Goal: Task Accomplishment & Management: Manage account settings

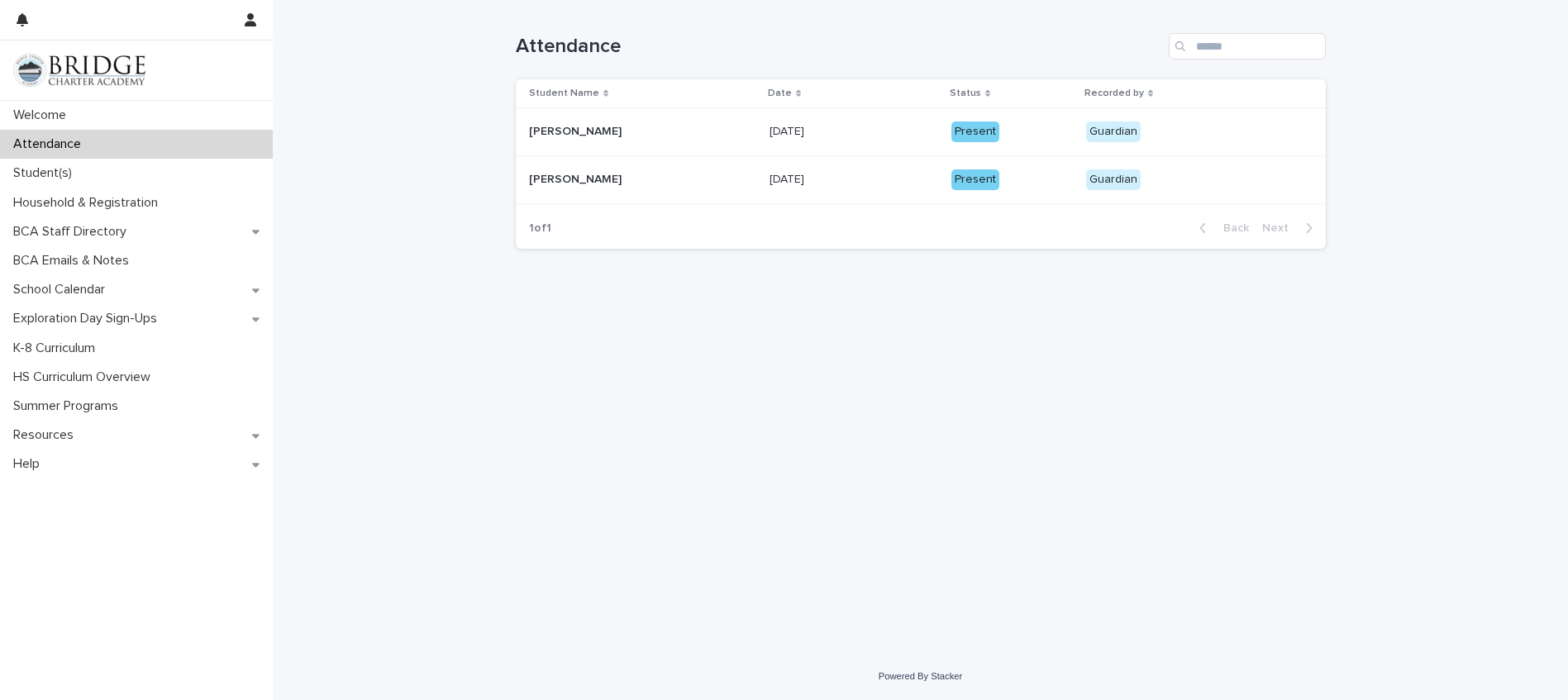
click at [68, 146] on p "Attendance" at bounding box center [50, 144] width 87 height 15
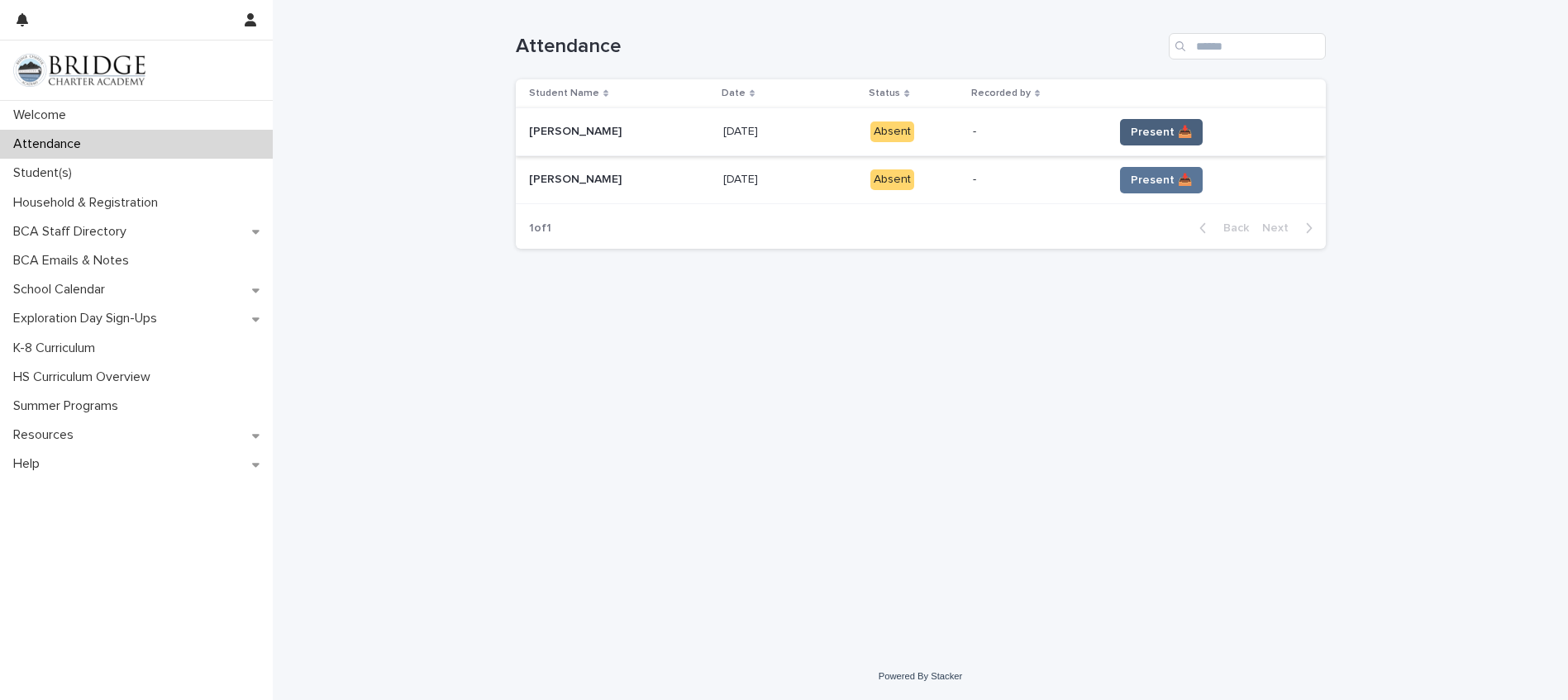
click at [1140, 133] on span "Present 📥" at bounding box center [1161, 132] width 61 height 16
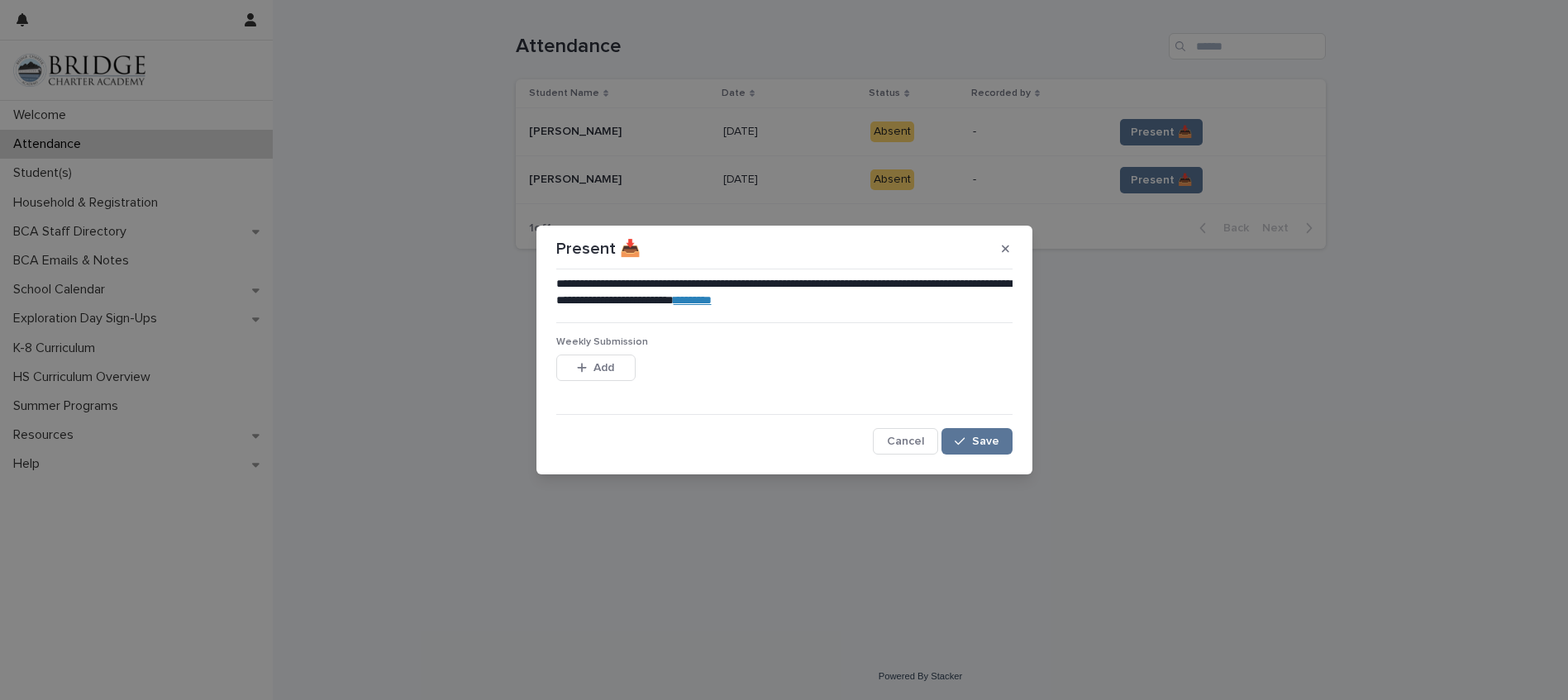
click at [984, 448] on button "Save" at bounding box center [976, 441] width 70 height 26
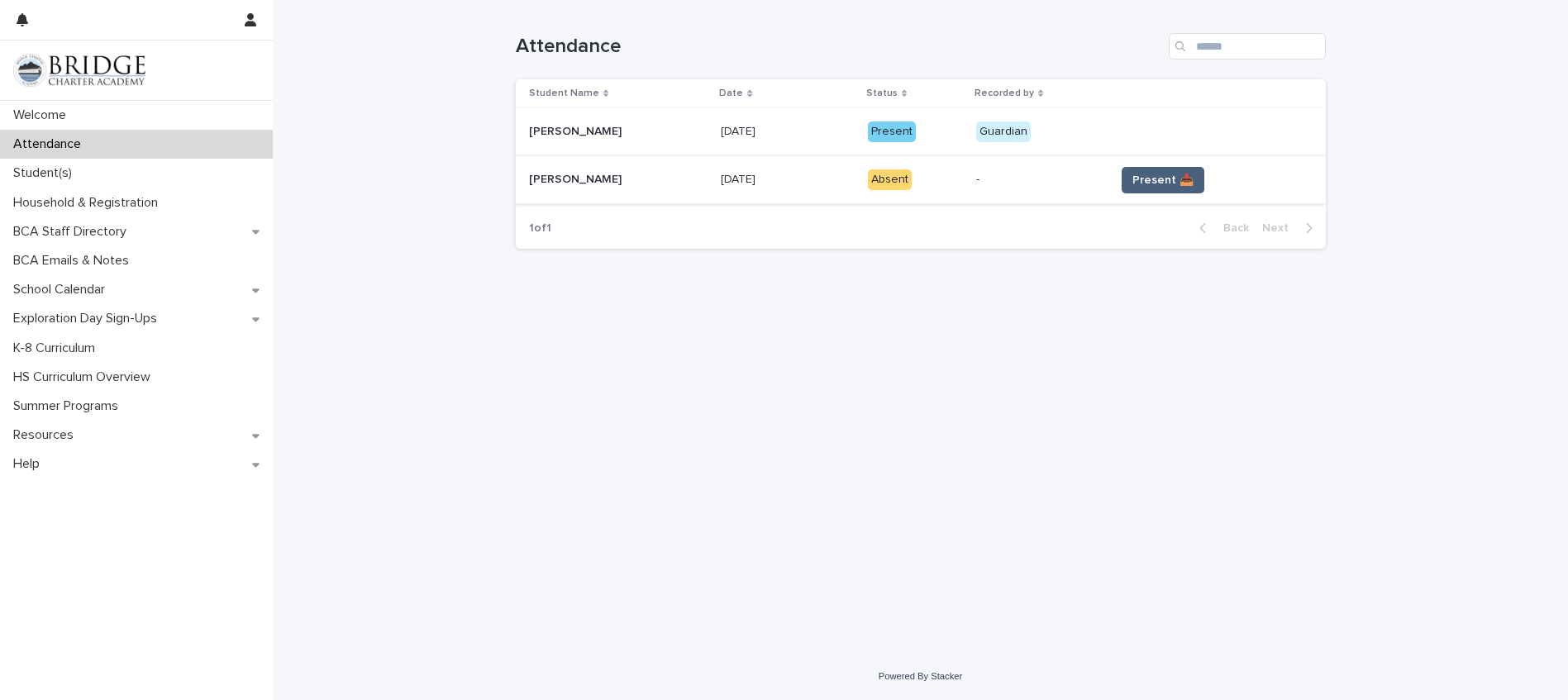
click at [1152, 179] on span "Present 📥" at bounding box center [1163, 180] width 61 height 16
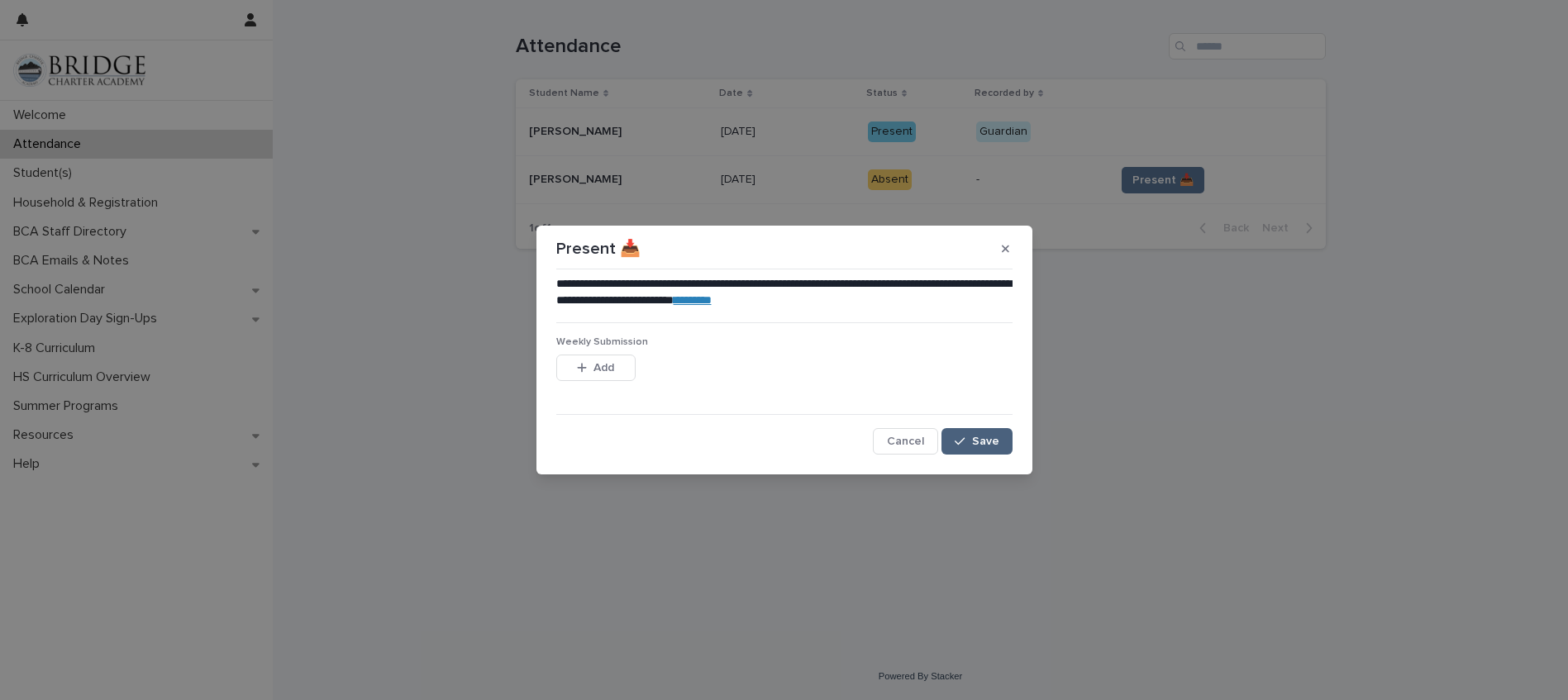
click at [967, 438] on div "button" at bounding box center [963, 441] width 16 height 12
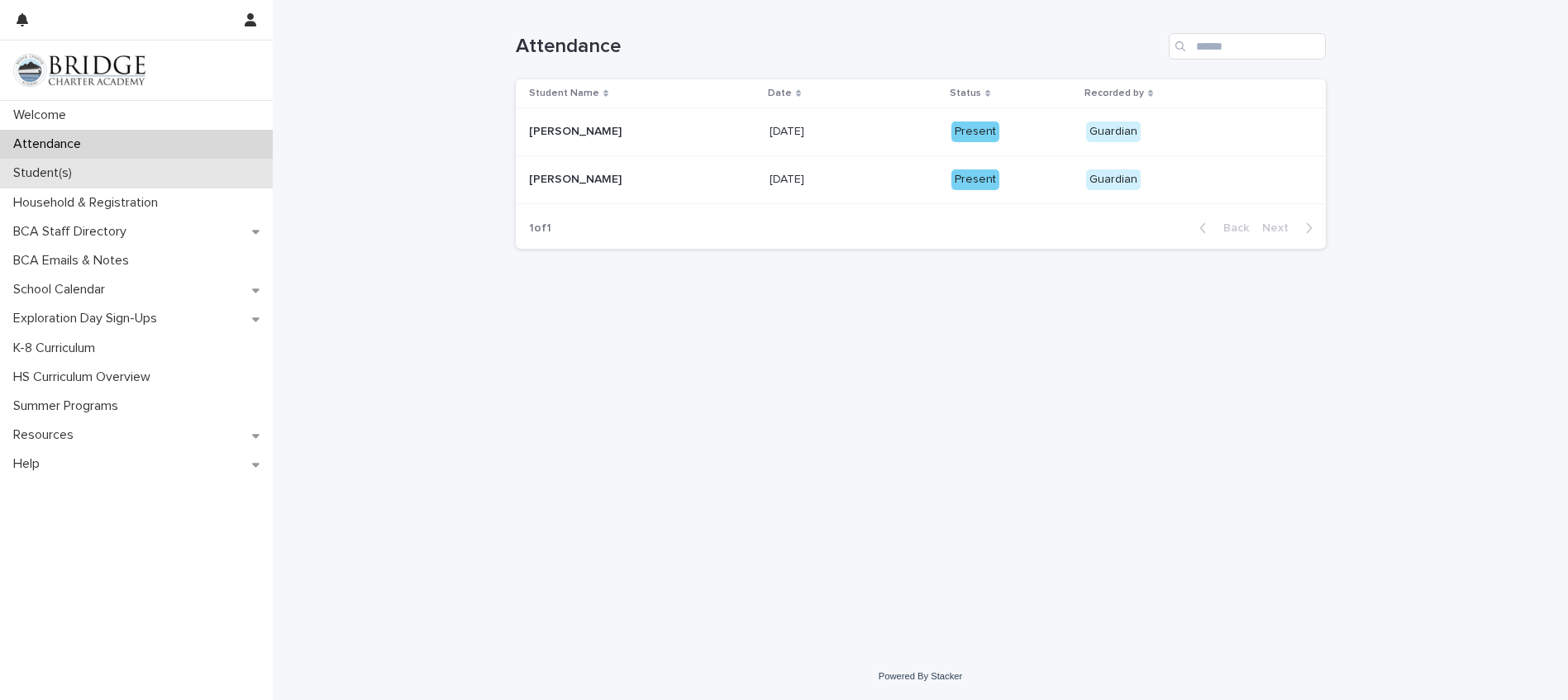
click at [46, 174] on p "Student(s)" at bounding box center [45, 173] width 78 height 15
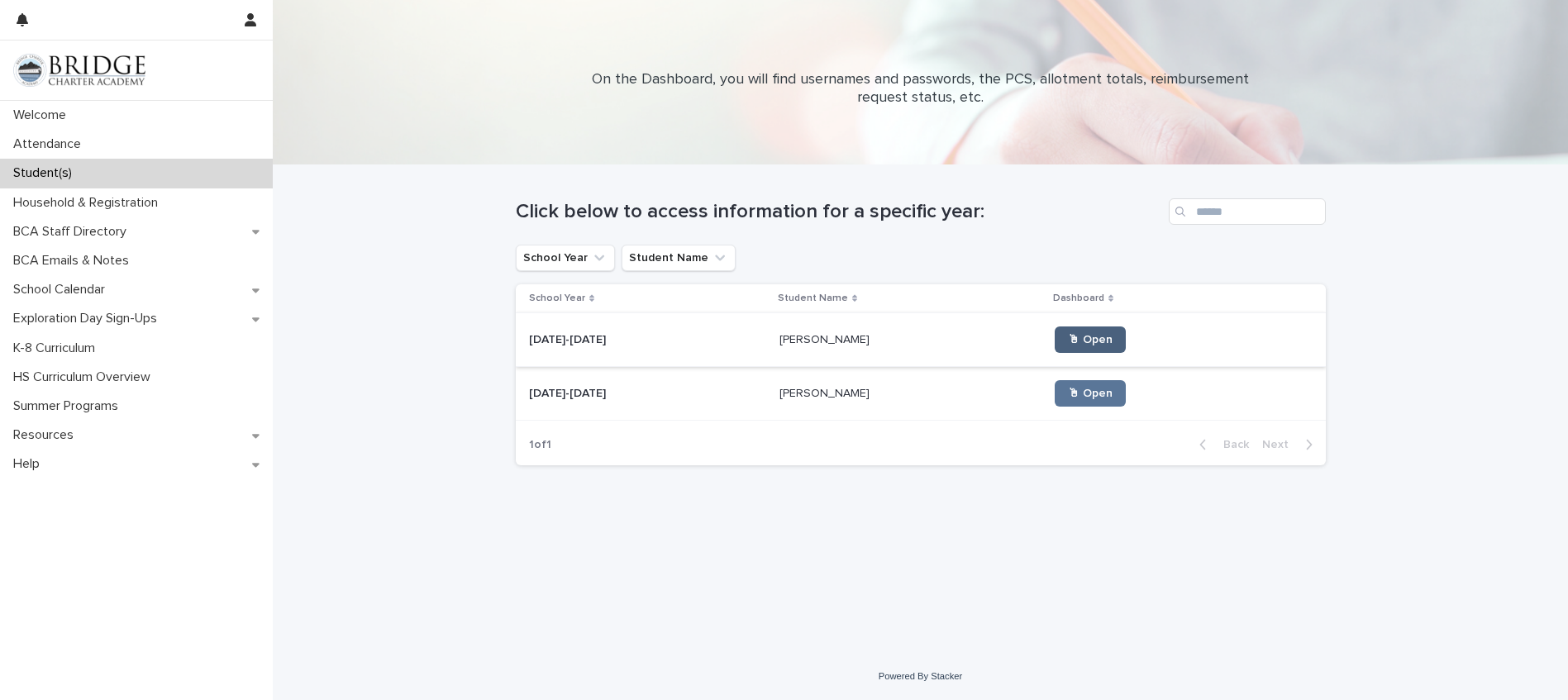
click at [1068, 343] on span "🖱 Open" at bounding box center [1090, 339] width 45 height 12
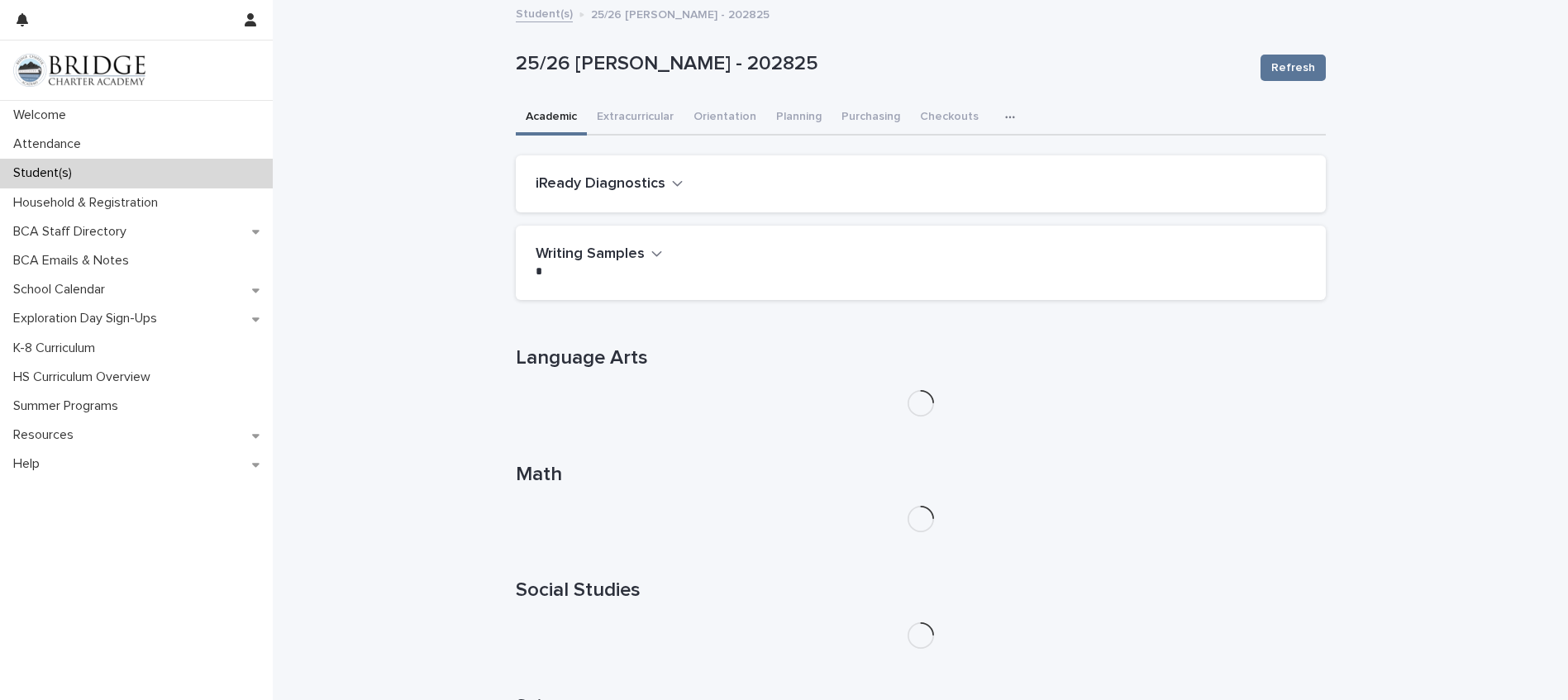
click at [645, 184] on h2 "iReady Diagnostics" at bounding box center [600, 185] width 130 height 18
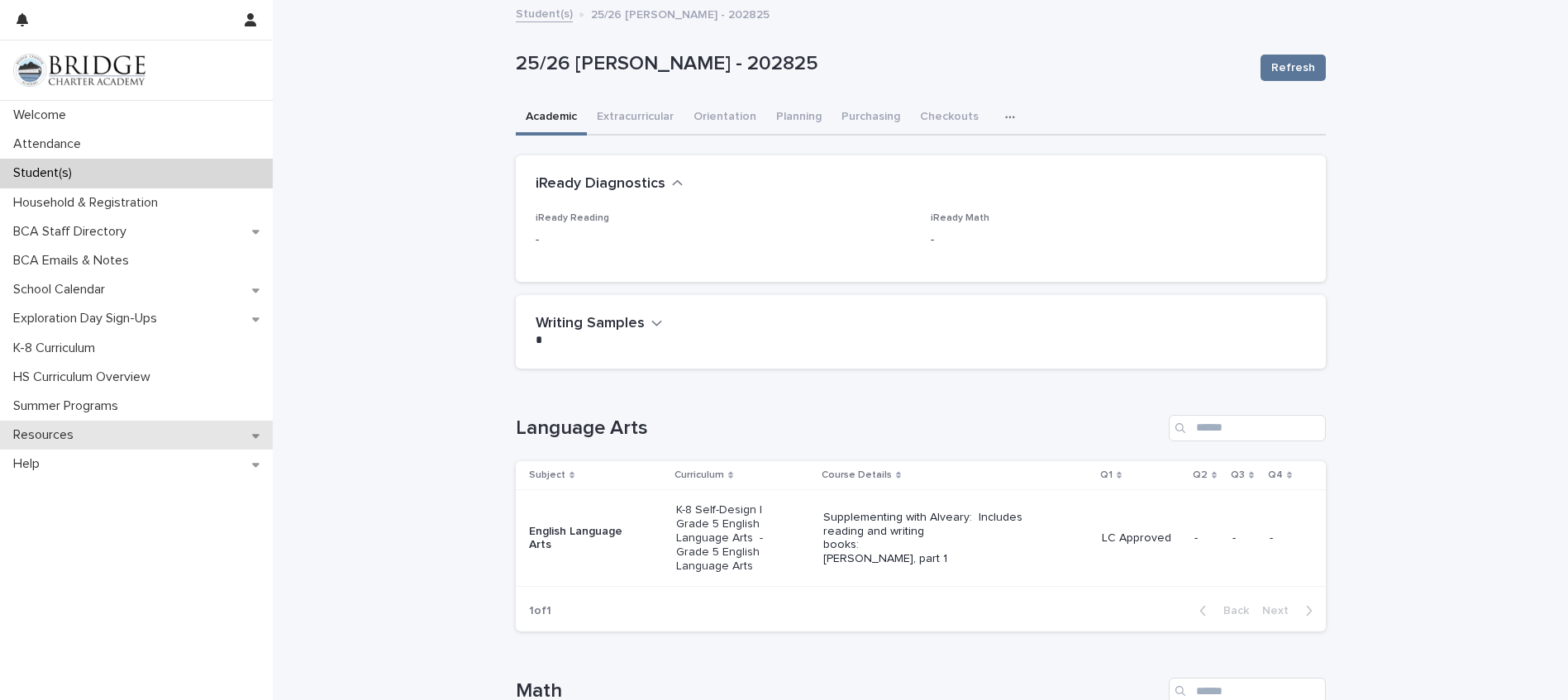
click at [65, 435] on p "Resources" at bounding box center [46, 435] width 80 height 15
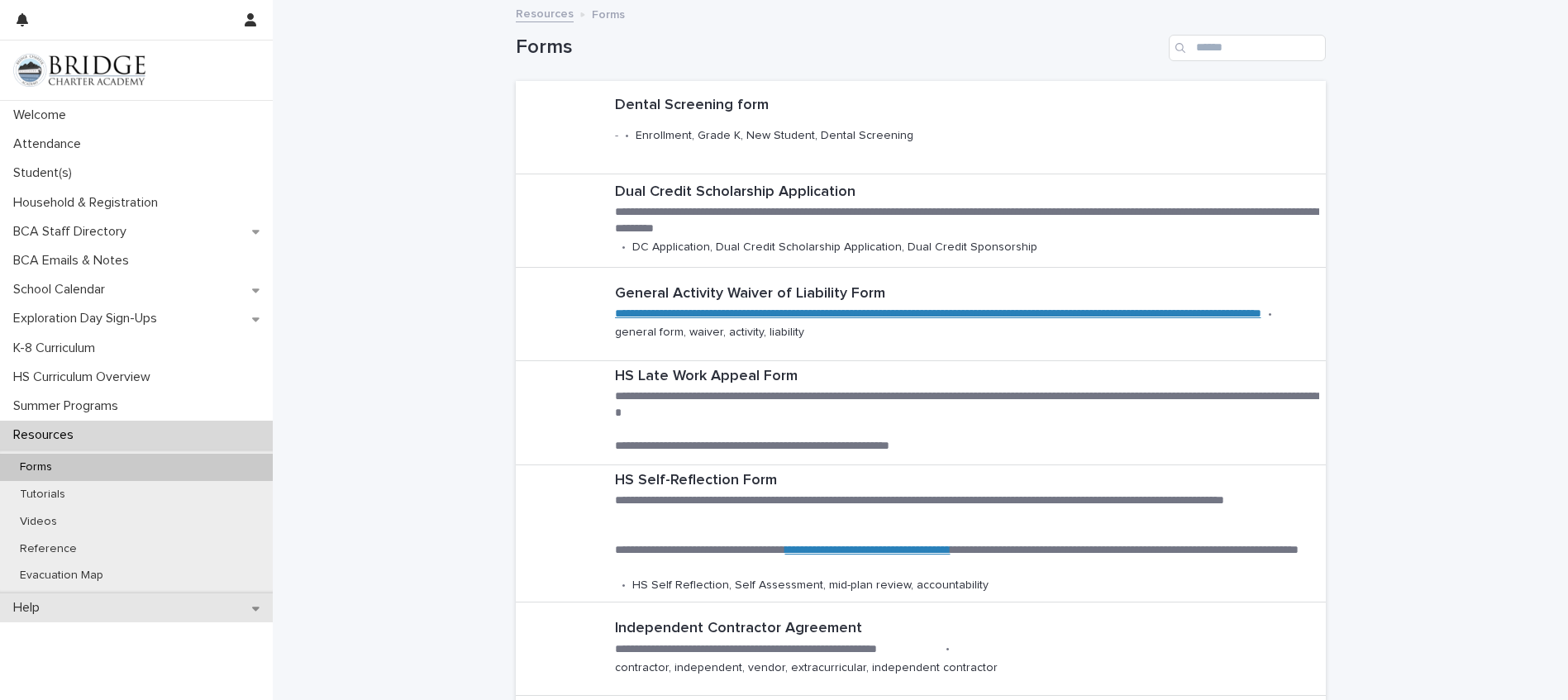
click at [45, 608] on p "Help" at bounding box center [29, 607] width 46 height 15
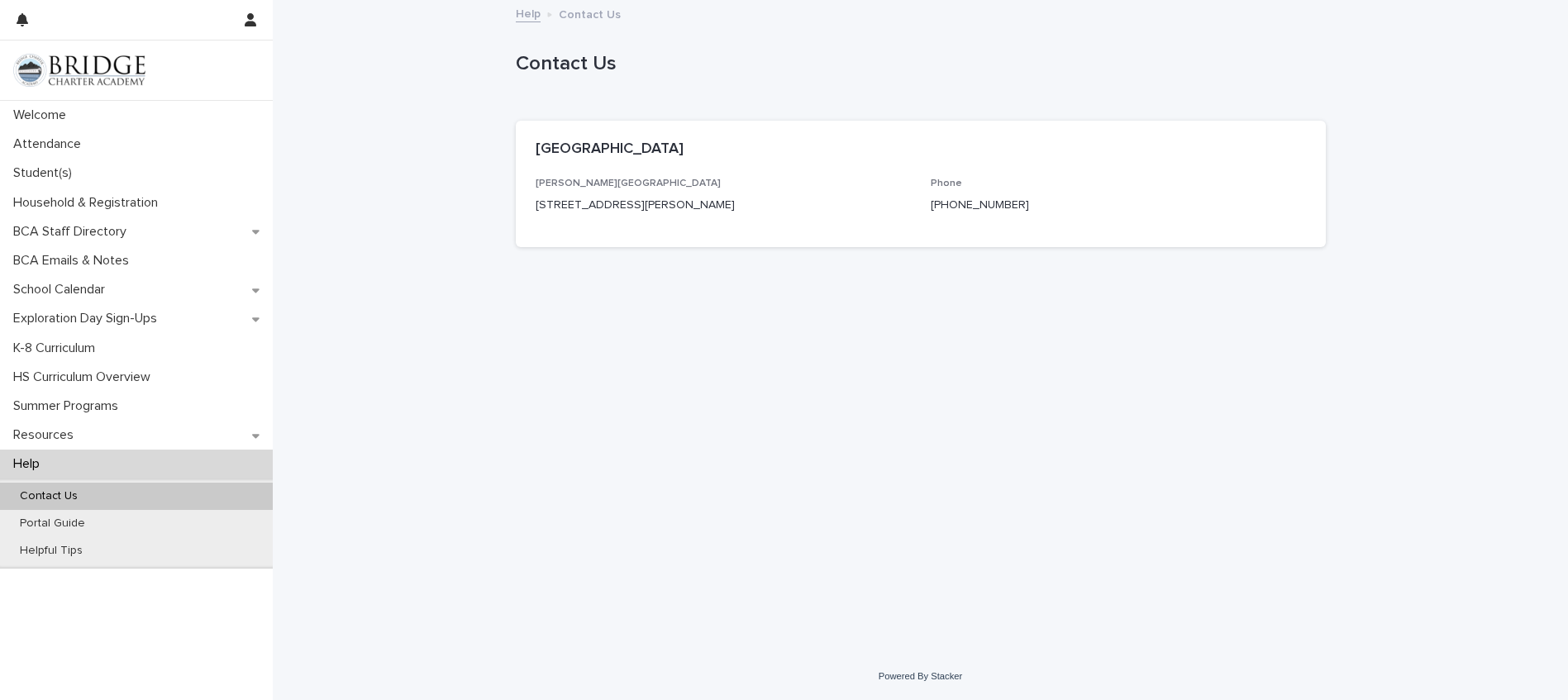
click at [78, 466] on div "Help" at bounding box center [136, 465] width 273 height 29
click at [59, 435] on p "Resources" at bounding box center [46, 435] width 80 height 15
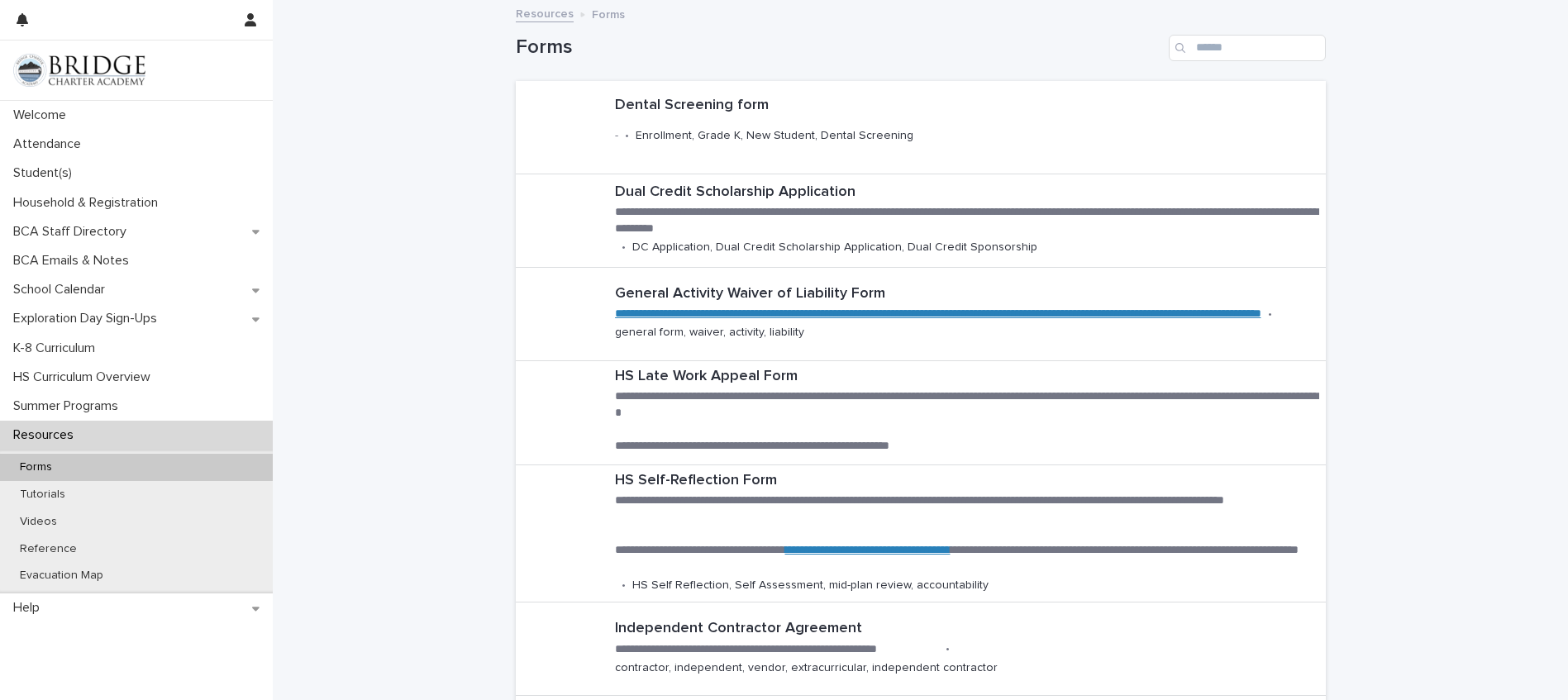
click at [36, 466] on p "Forms" at bounding box center [35, 467] width 59 height 14
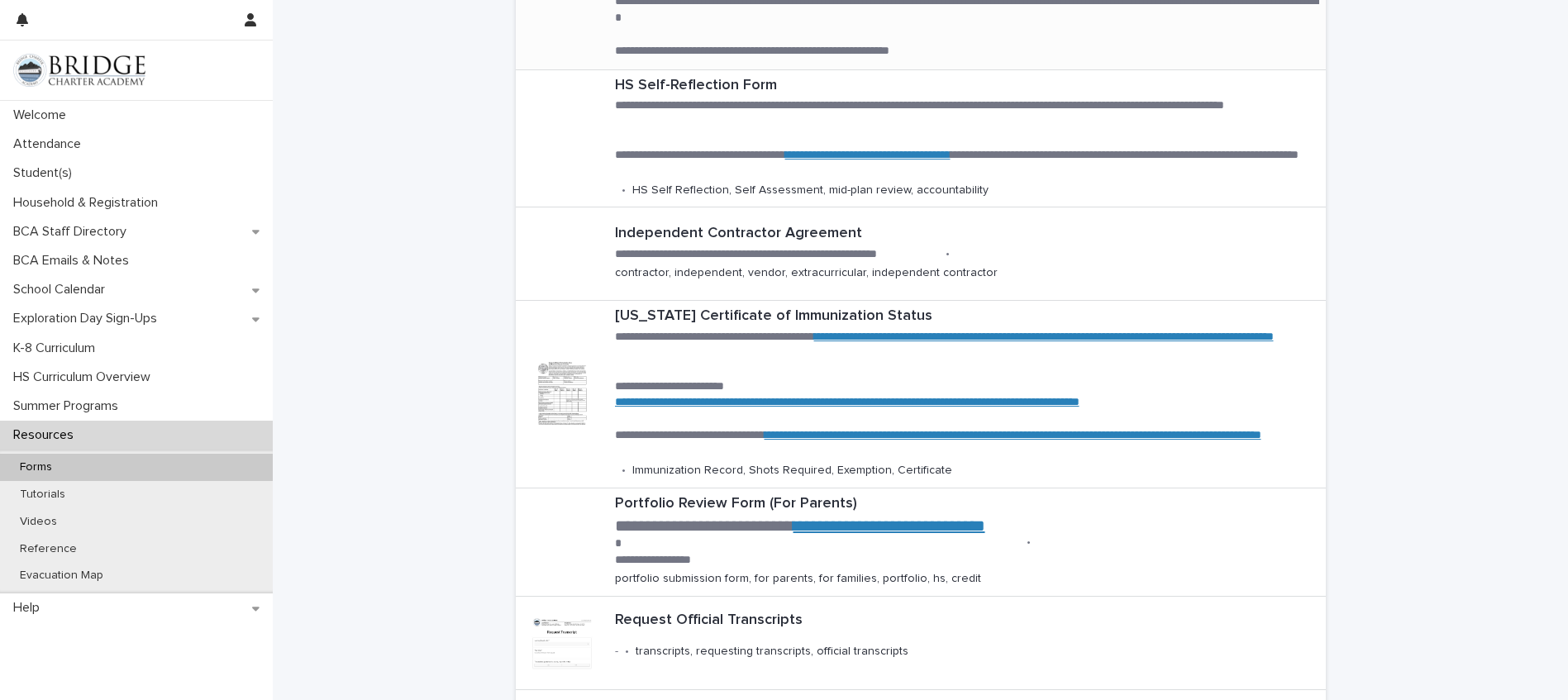
scroll to position [579, 0]
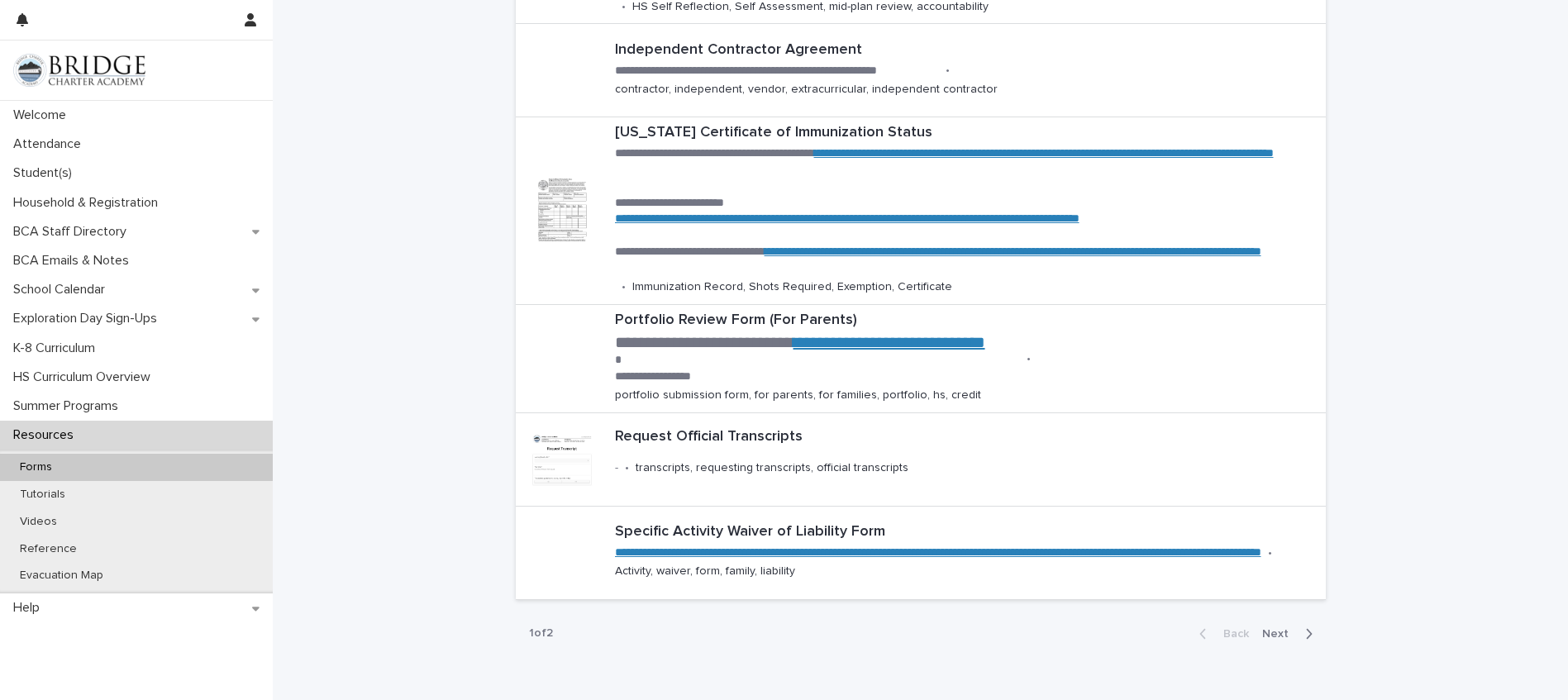
click at [1275, 629] on span "Next" at bounding box center [1281, 634] width 36 height 12
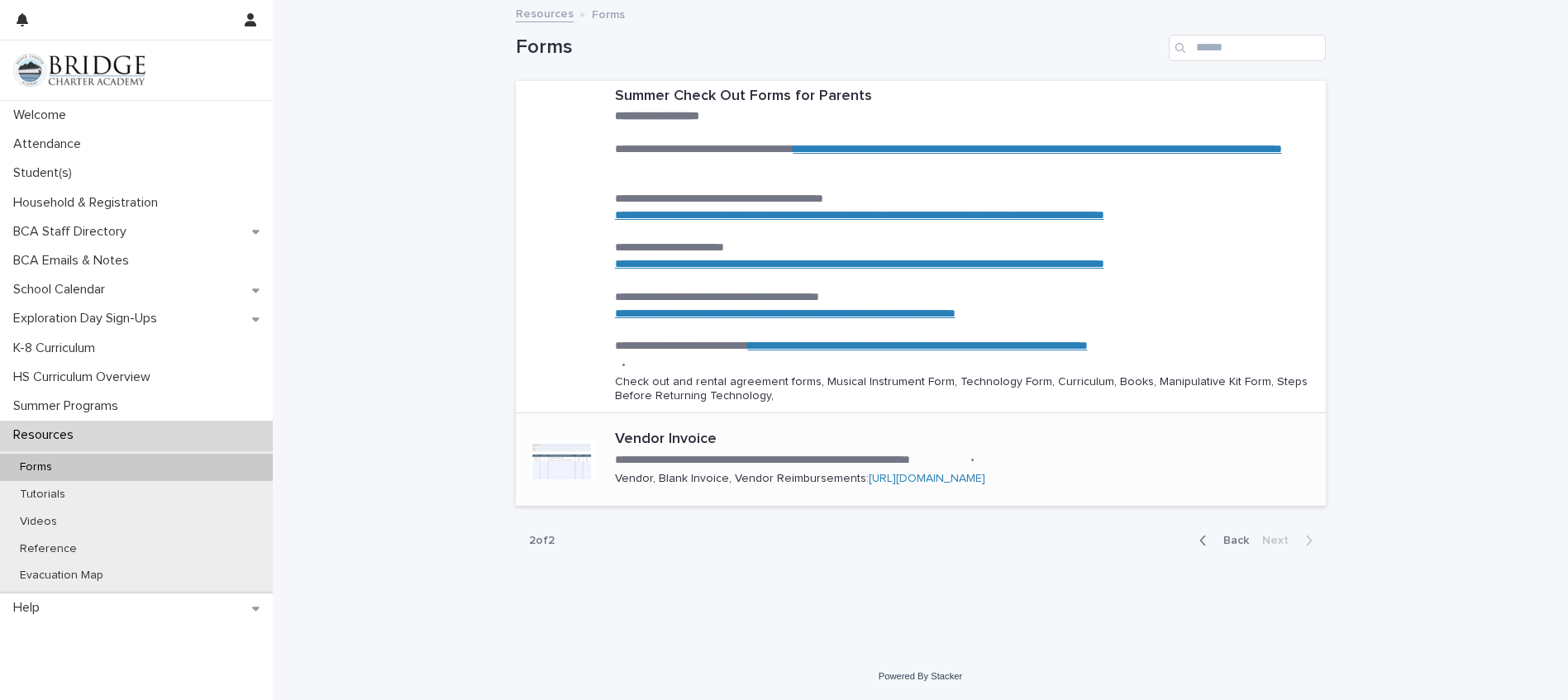
click at [985, 474] on link "[URL][DOMAIN_NAME]" at bounding box center [927, 478] width 116 height 12
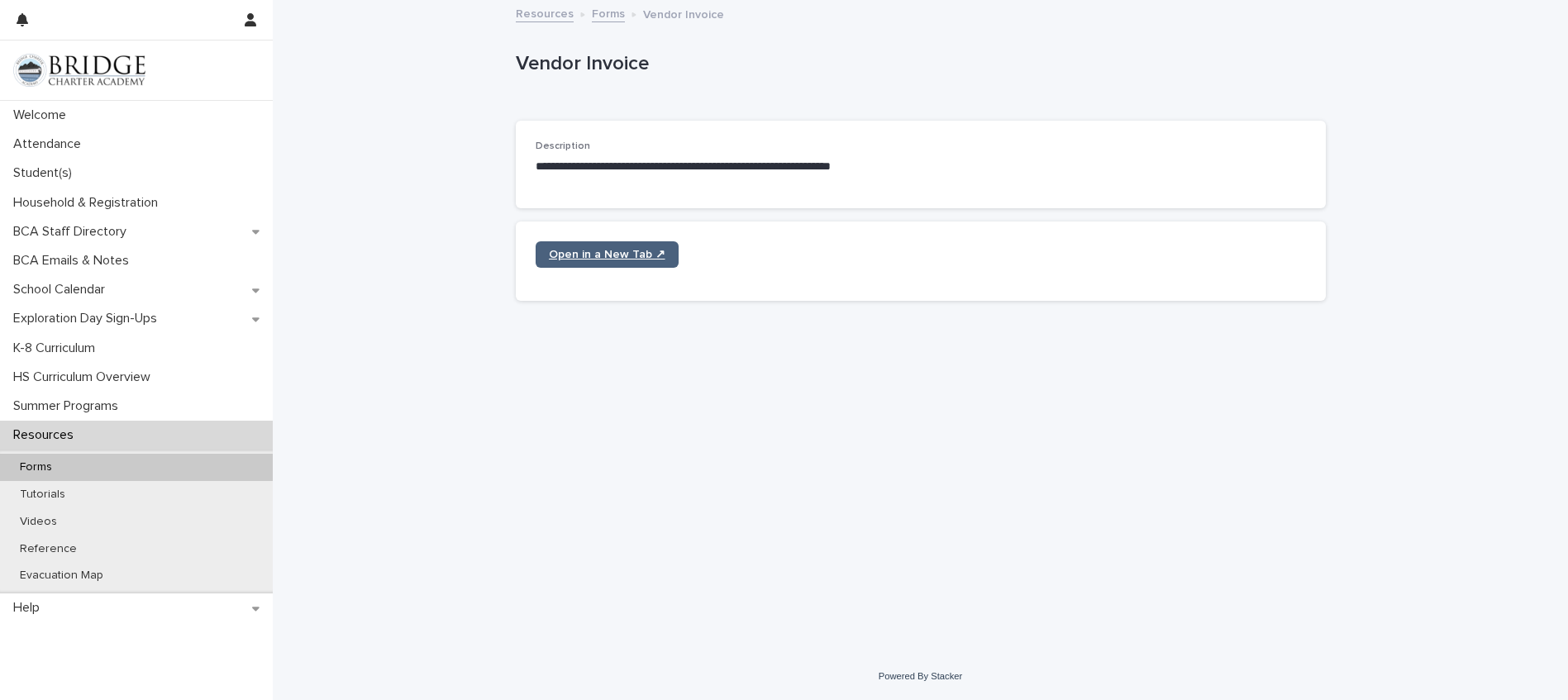
click at [608, 251] on span "Open in a New Tab ↗" at bounding box center [607, 255] width 116 height 12
